Goal: Task Accomplishment & Management: Complete application form

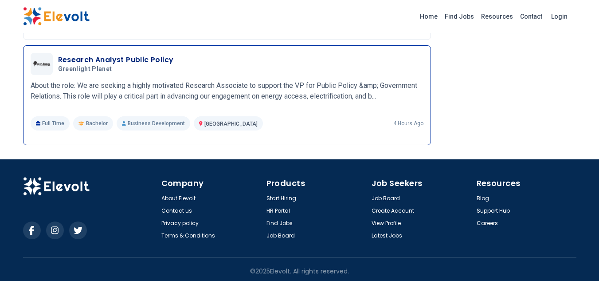
scroll to position [1080, 0]
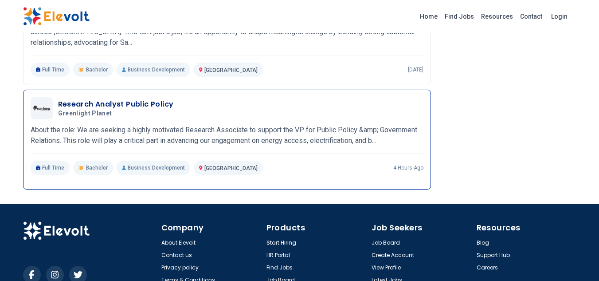
click at [90, 119] on div "Research Analyst Public Policy Greenlight Planet 10/09/2025 11/08/2025 Nairobi …" at bounding box center [227, 136] width 393 height 78
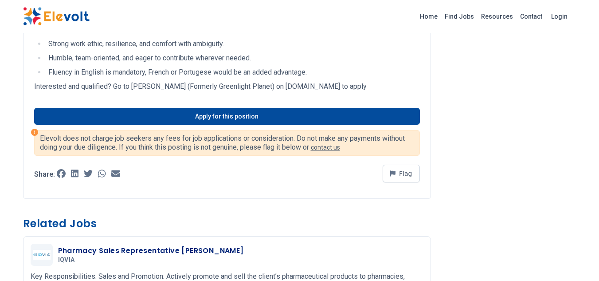
scroll to position [621, 0]
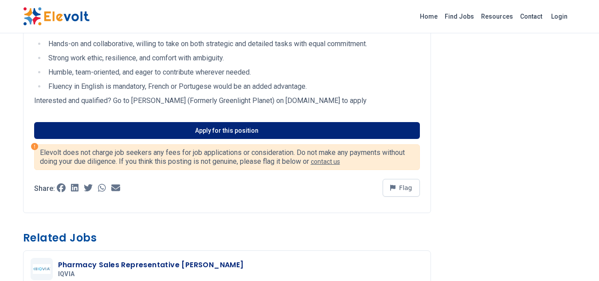
click at [140, 130] on link "Apply for this position" at bounding box center [227, 130] width 386 height 17
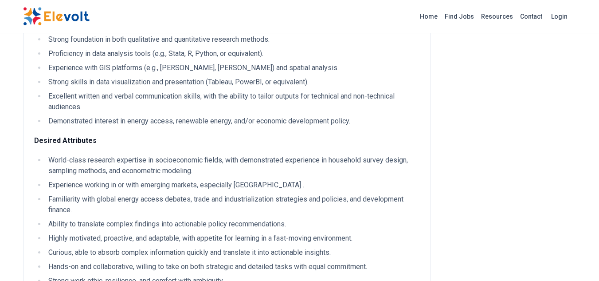
scroll to position [177, 0]
